Goal: Transaction & Acquisition: Purchase product/service

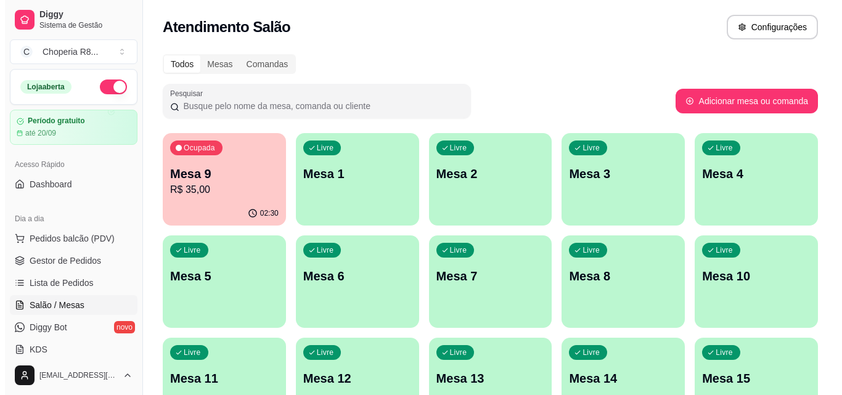
scroll to position [62, 0]
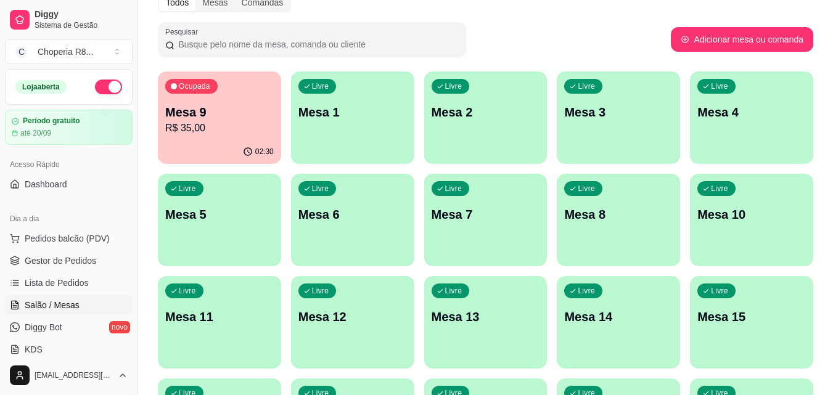
click at [235, 137] on div "Ocupada Mesa 9 R$ 35,00" at bounding box center [219, 106] width 123 height 68
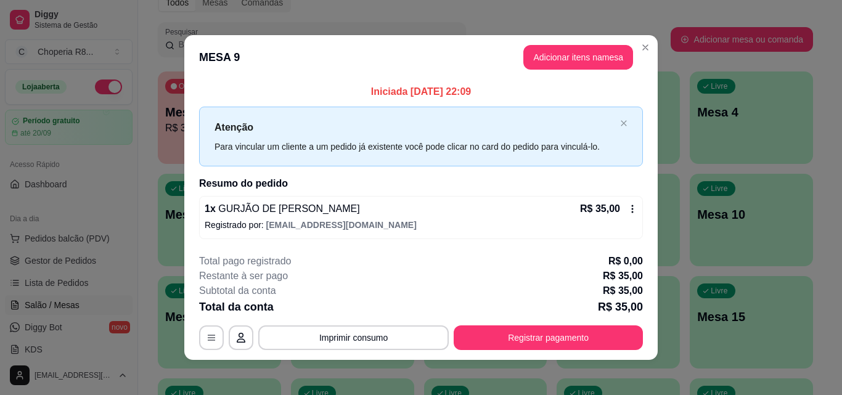
click at [579, 67] on button "Adicionar itens na mesa" at bounding box center [578, 57] width 110 height 25
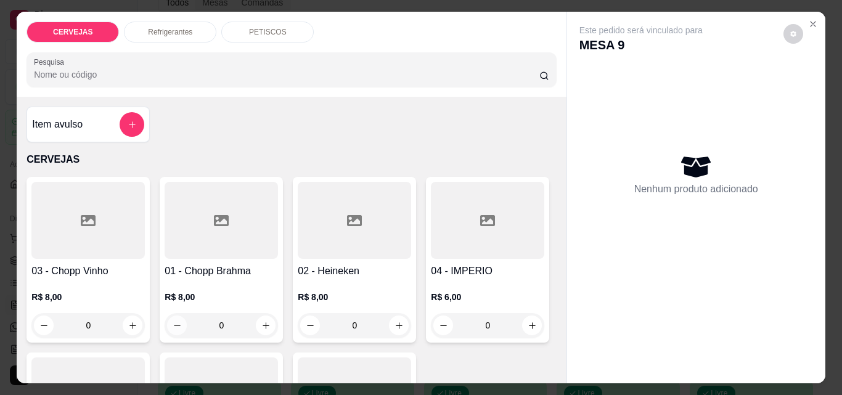
drag, startPoint x: 247, startPoint y: 316, endPoint x: 168, endPoint y: 325, distance: 78.9
click at [174, 329] on div "0" at bounding box center [221, 325] width 108 height 25
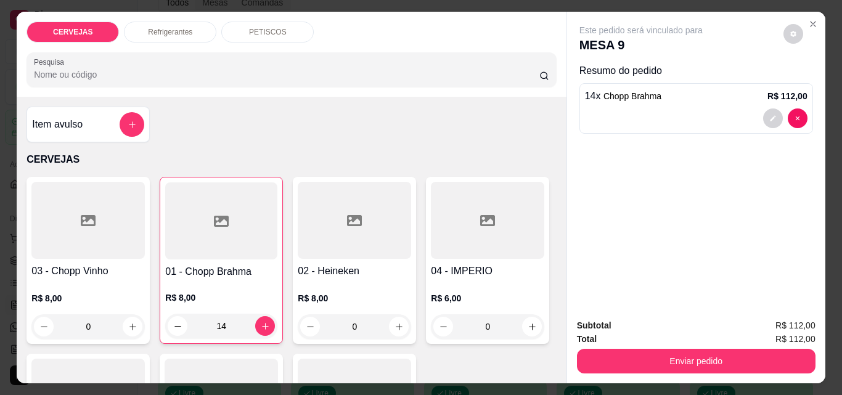
type input "14"
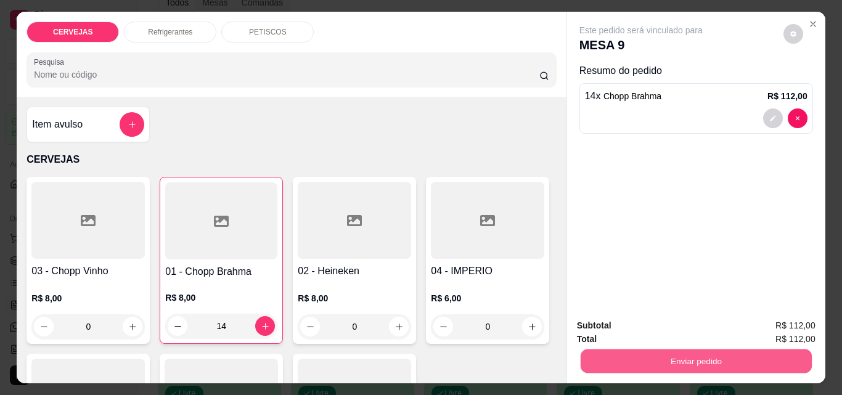
click at [648, 349] on button "Enviar pedido" at bounding box center [695, 361] width 231 height 24
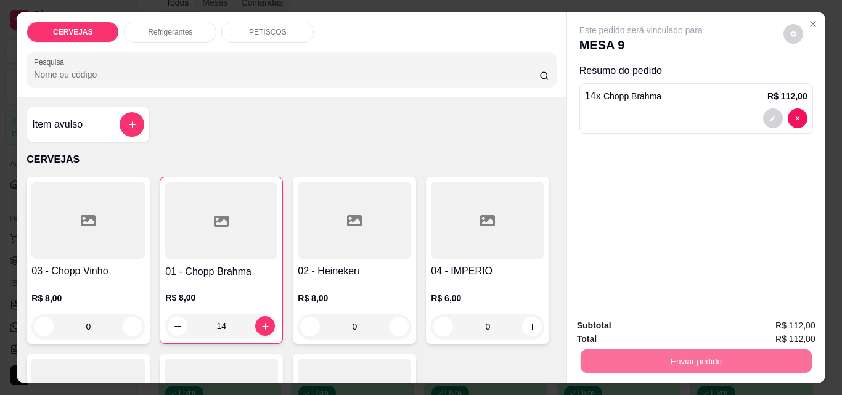
click at [661, 323] on button "Não registrar e enviar pedido" at bounding box center [655, 325] width 125 height 23
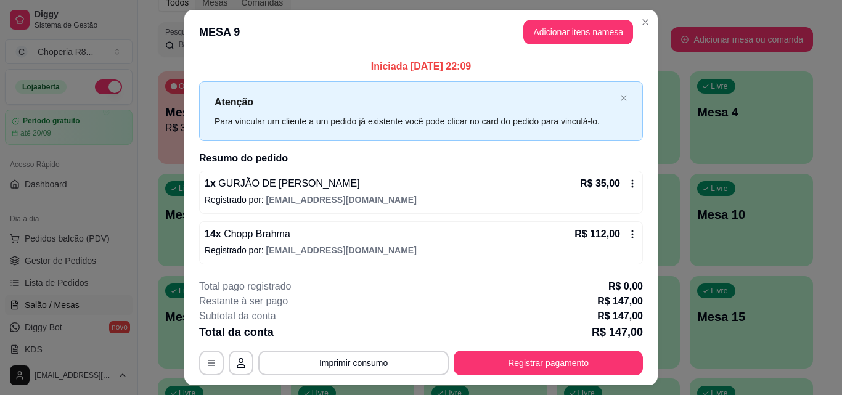
scroll to position [30, 0]
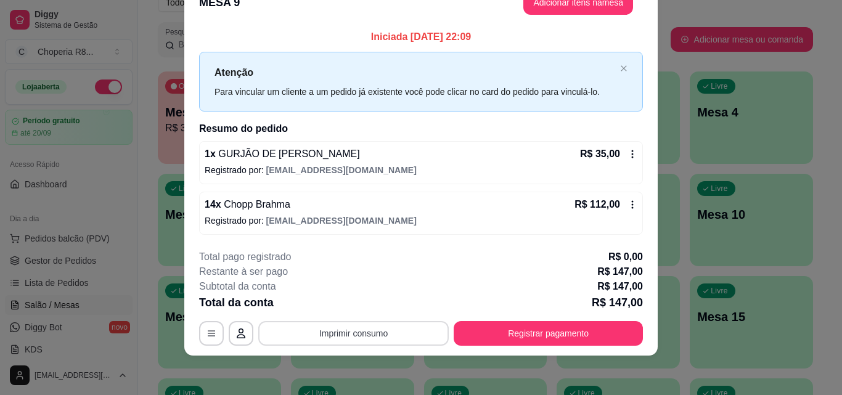
click at [368, 337] on button "Imprimir consumo" at bounding box center [353, 333] width 190 height 25
click at [356, 306] on button "IMPRESSORA" at bounding box center [352, 304] width 86 height 19
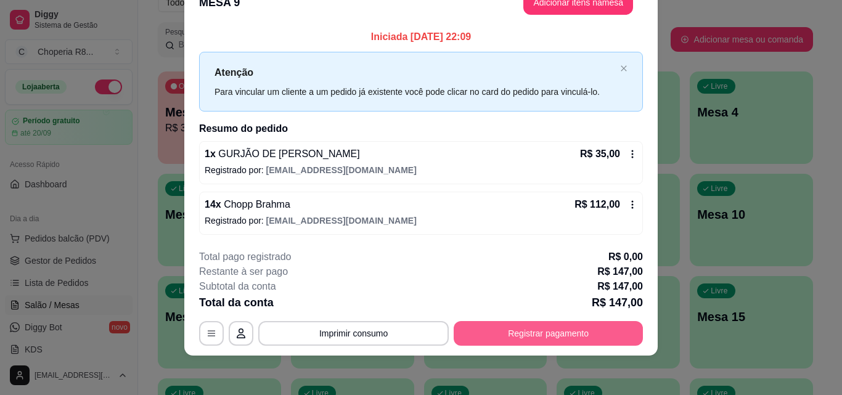
click at [539, 327] on button "Registrar pagamento" at bounding box center [548, 333] width 189 height 25
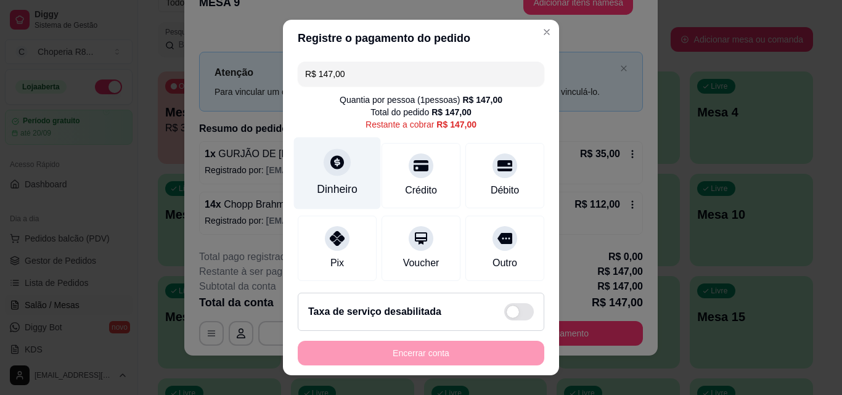
click at [326, 173] on div at bounding box center [337, 162] width 27 height 27
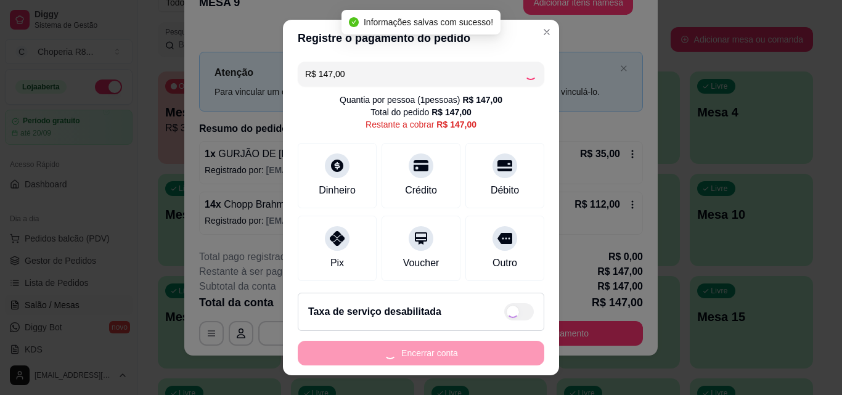
type input "R$ 0,00"
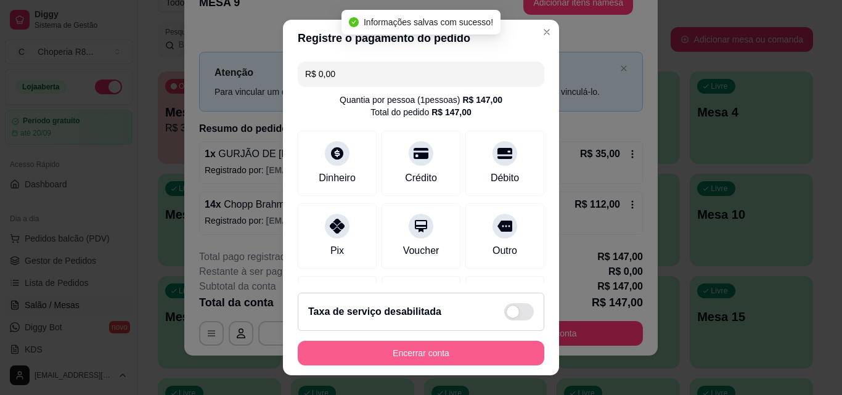
click at [454, 348] on button "Encerrar conta" at bounding box center [421, 353] width 247 height 25
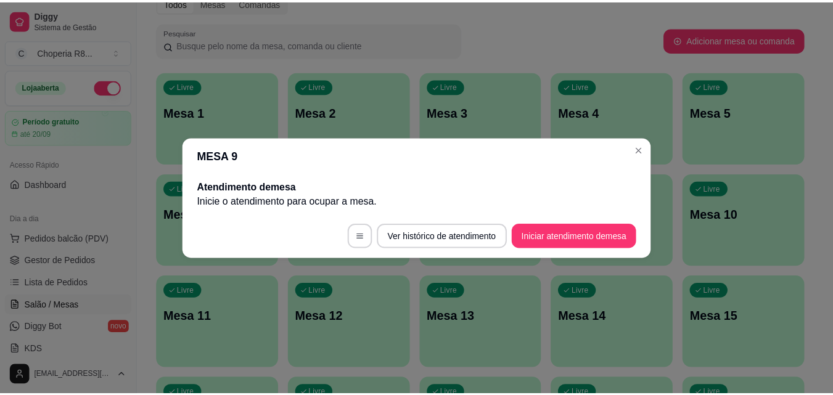
scroll to position [0, 0]
